Goal: Ask a question: Seek information or help from site administrators or community

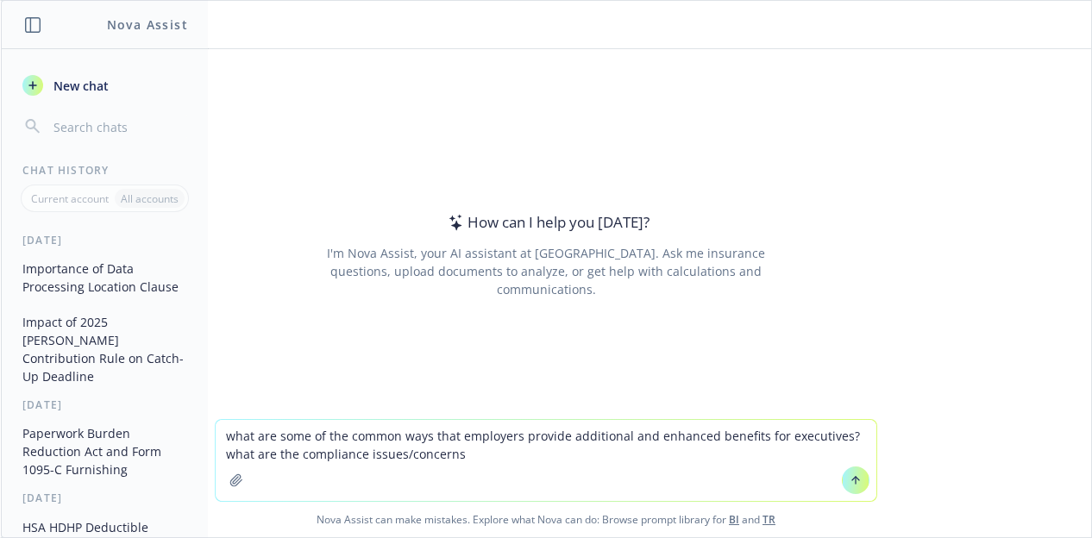
type textarea "what are some of the common ways that employers provide additional and enhanced…"
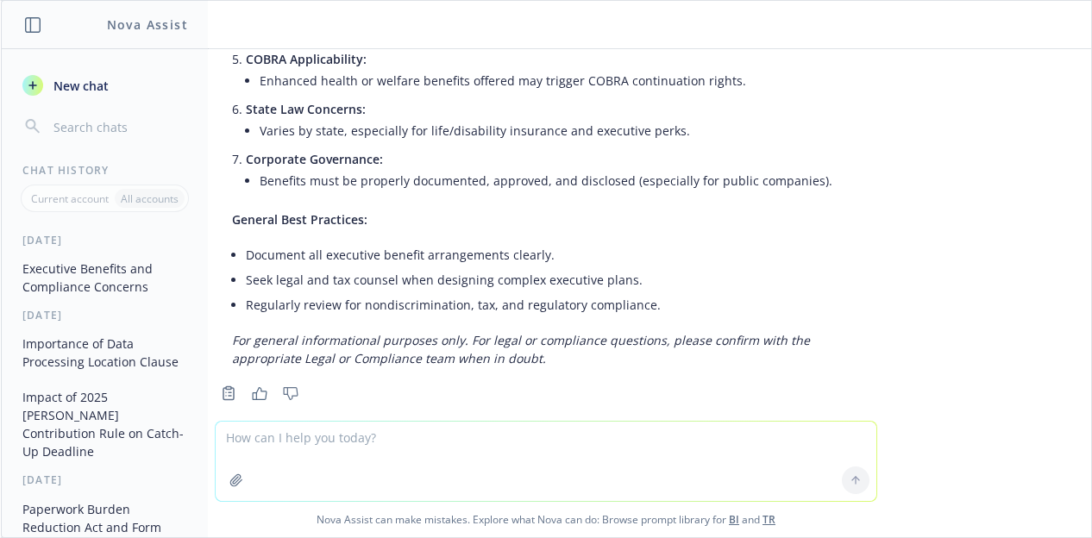
scroll to position [934, 0]
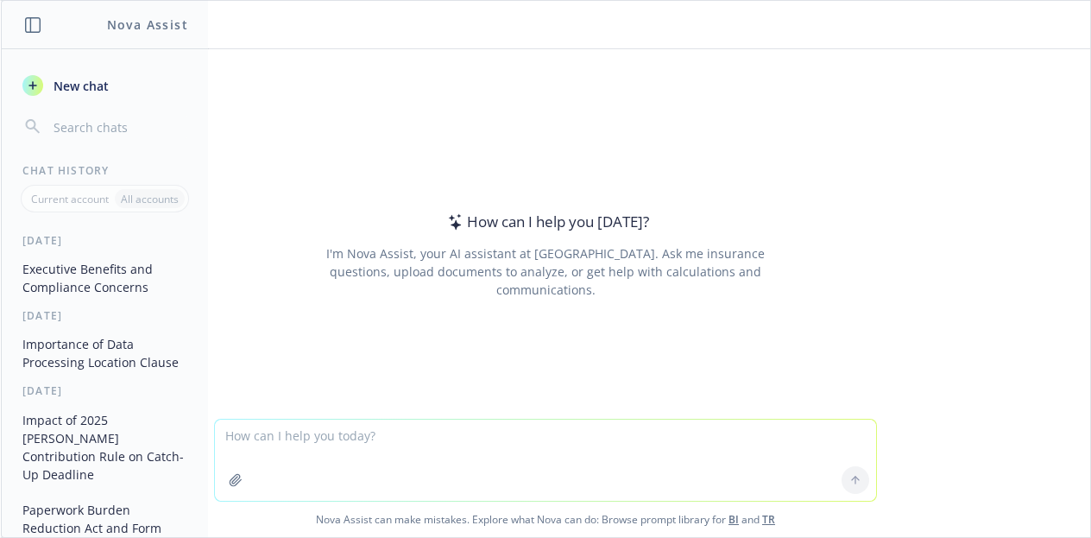
click at [120, 269] on button "Executive Benefits and Compliance Concerns" at bounding box center [105, 278] width 179 height 47
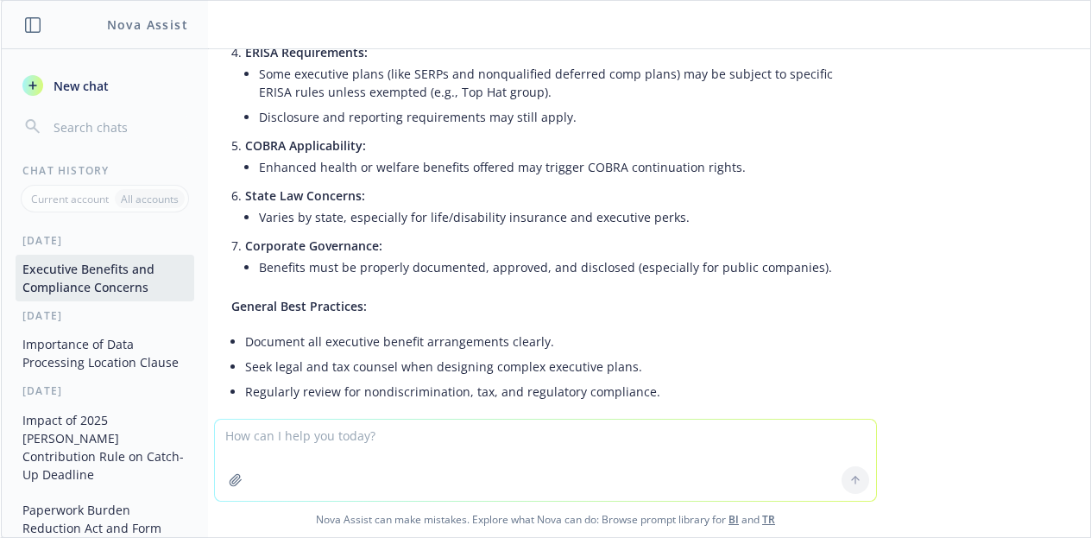
scroll to position [936, 0]
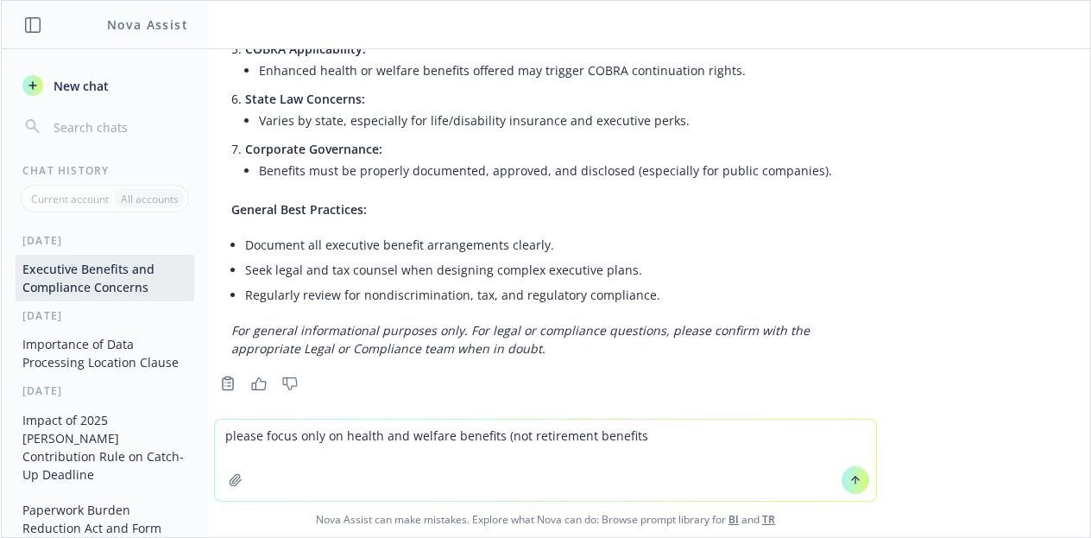
type textarea "please focus only on health and welfare benefits (not retirement benefits)"
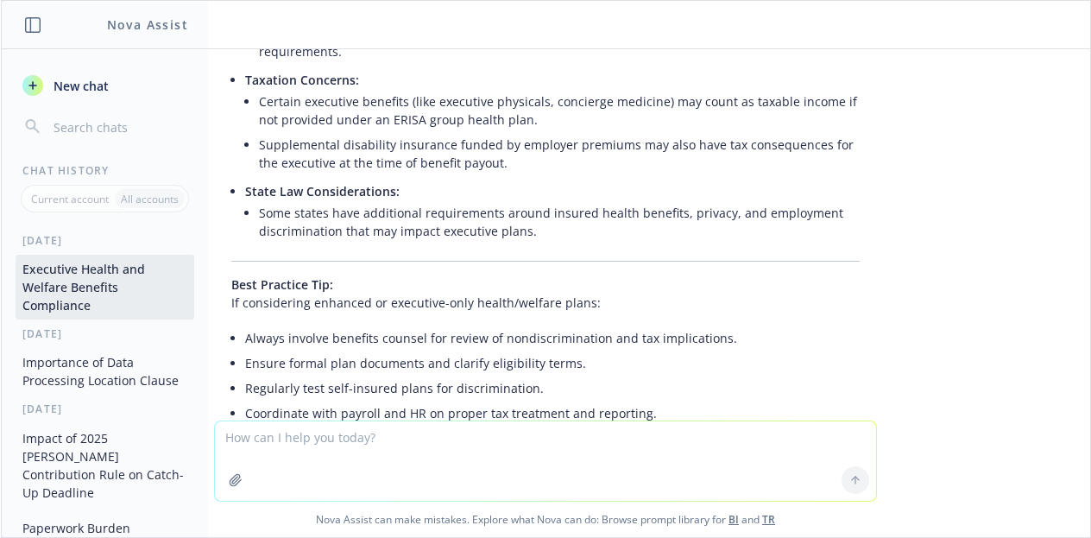
scroll to position [2561, 0]
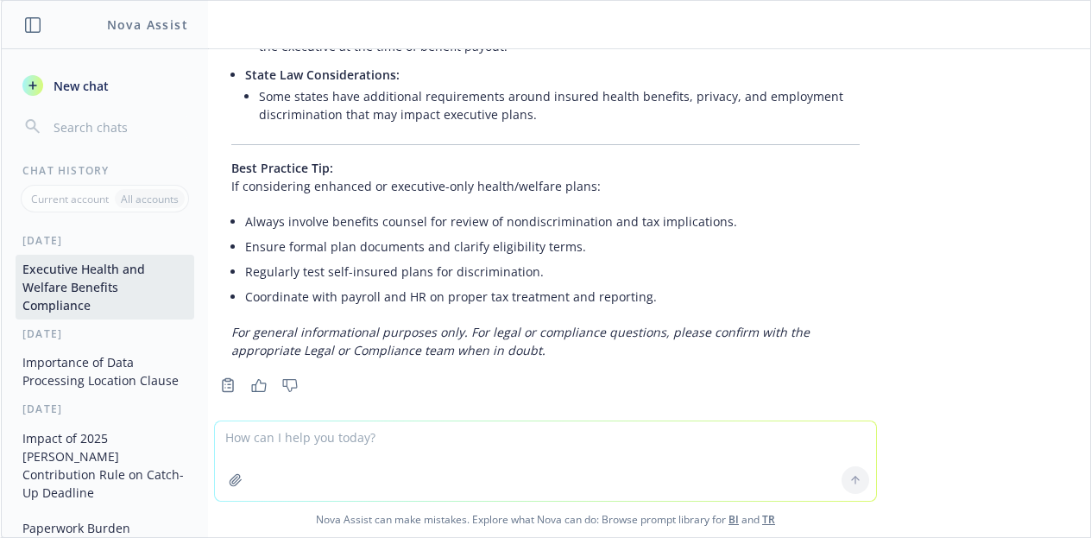
click at [537, 425] on textarea at bounding box center [545, 460] width 661 height 79
type textarea "focus on nondiscrimination for each of those benefits"
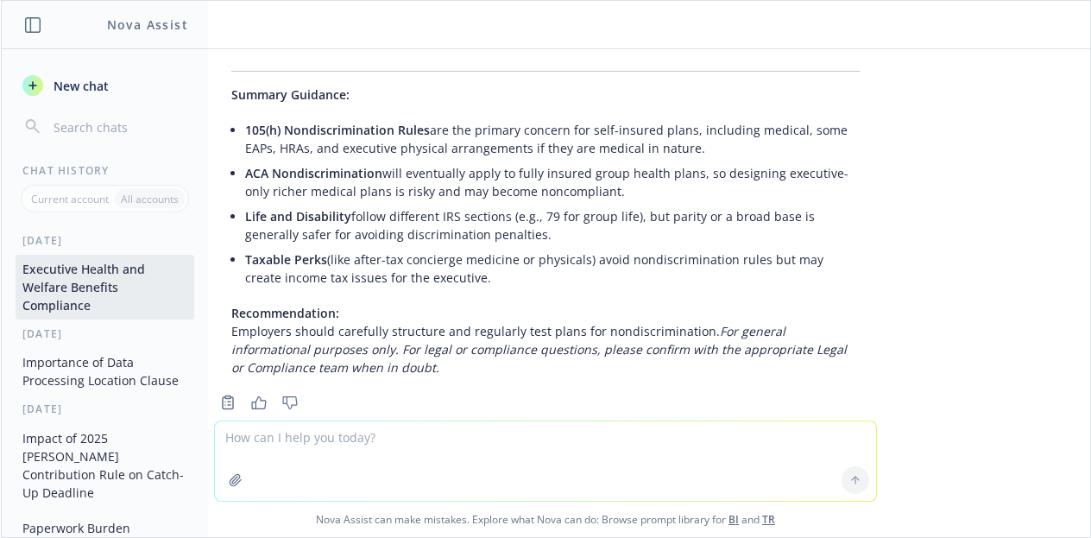
scroll to position [3452, 0]
